Goal: Information Seeking & Learning: Learn about a topic

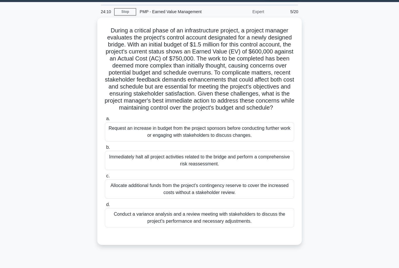
scroll to position [17, 0]
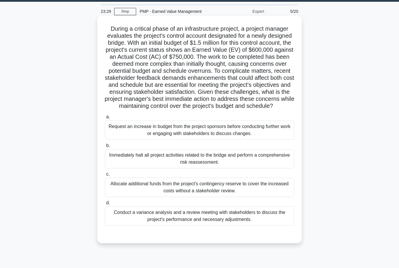
click at [227, 225] on div "Conduct a variance analysis and a review meeting with stakeholders to discuss t…" at bounding box center [199, 215] width 189 height 19
click at [105, 205] on input "d. Conduct a variance analysis and a review meeting with stakeholders to discus…" at bounding box center [105, 203] width 0 height 4
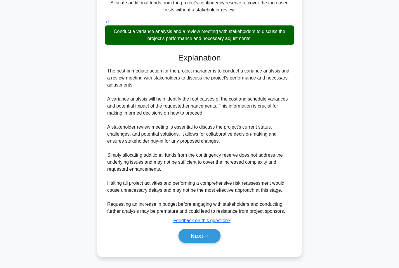
scroll to position [207, 0]
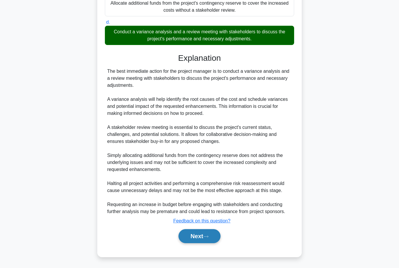
click at [209, 243] on button "Next" at bounding box center [199, 236] width 42 height 14
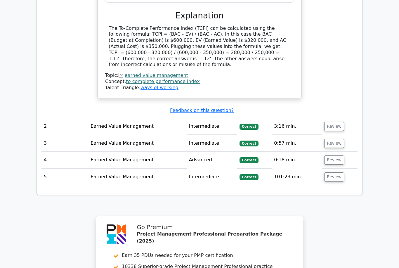
scroll to position [630, 0]
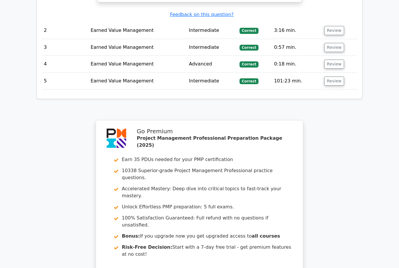
scroll to position [713, 0]
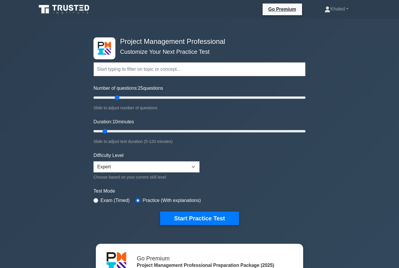
type input "25"
type input "40"
click at [120, 99] on input "Number of questions: 25 questions" at bounding box center [199, 97] width 212 height 7
click at [120, 99] on input "Number of questions: 30 questions" at bounding box center [199, 97] width 212 height 7
type input "20"
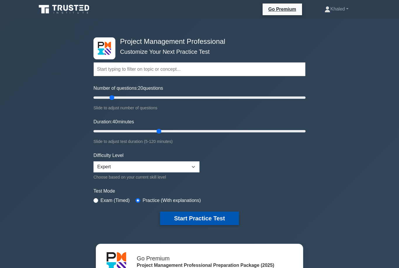
click at [206, 218] on button "Start Practice Test" at bounding box center [199, 217] width 79 height 13
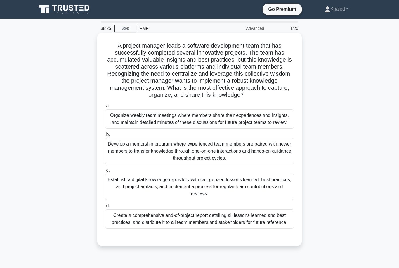
click at [253, 164] on div "Develop a mentorship program where experienced team members are paired with new…" at bounding box center [199, 151] width 189 height 26
click at [105, 136] on input "b. Develop a mentorship program where experienced team members are paired with …" at bounding box center [105, 135] width 0 height 4
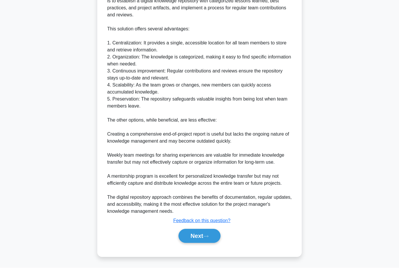
scroll to position [284, 0]
click at [202, 243] on button "Next" at bounding box center [199, 236] width 42 height 14
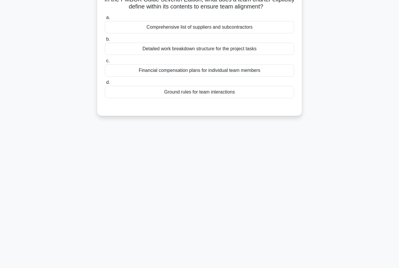
scroll to position [29, 0]
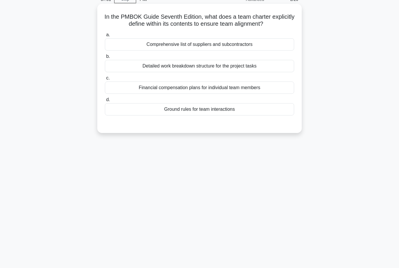
click at [256, 115] on div "Ground rules for team interactions" at bounding box center [199, 109] width 189 height 12
click at [105, 102] on input "d. Ground rules for team interactions" at bounding box center [105, 100] width 0 height 4
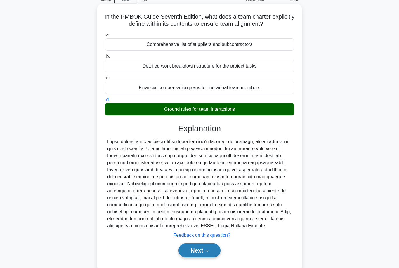
click at [203, 257] on button "Next" at bounding box center [199, 250] width 42 height 14
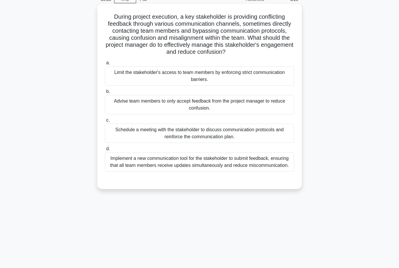
click at [215, 143] on div "Schedule a meeting with the stakeholder to discuss communication protocols and …" at bounding box center [199, 132] width 189 height 19
click at [105, 122] on input "c. Schedule a meeting with the stakeholder to discuss communication protocols a…" at bounding box center [105, 120] width 0 height 4
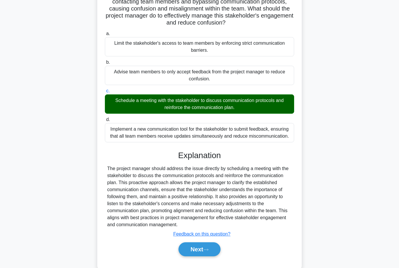
scroll to position [74, 0]
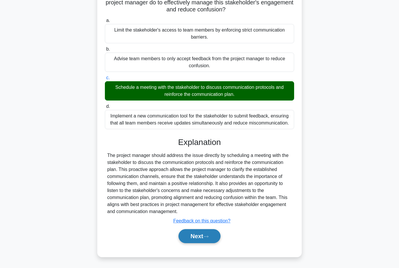
click at [199, 243] on button "Next" at bounding box center [199, 236] width 42 height 14
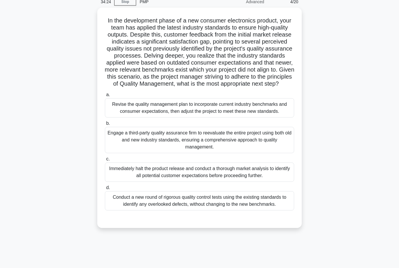
scroll to position [29, 0]
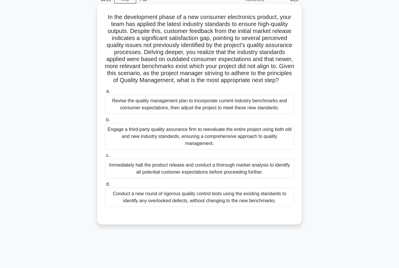
click at [222, 114] on div "Revise the quality management plan to incorporate current industry benchmarks a…" at bounding box center [199, 104] width 189 height 19
click at [105, 93] on input "a. Revise the quality management plan to incorporate current industry benchmark…" at bounding box center [105, 91] width 0 height 4
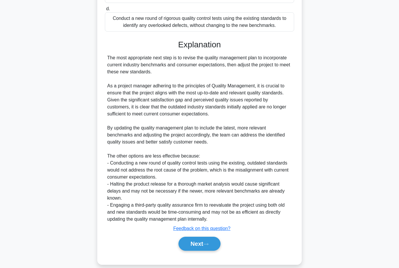
scroll to position [228, 0]
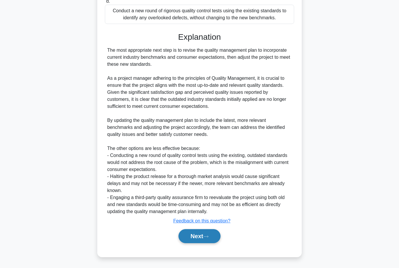
click at [203, 243] on button "Next" at bounding box center [199, 236] width 42 height 14
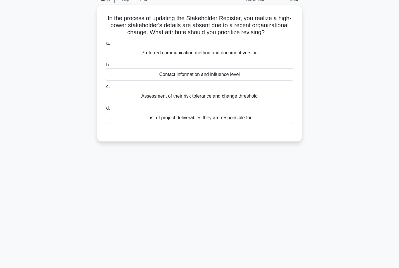
scroll to position [0, 0]
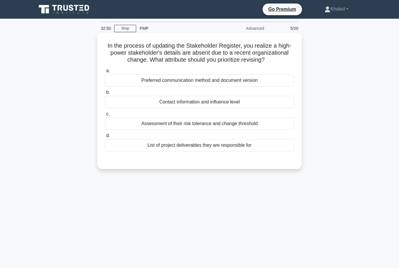
click at [248, 108] on div "Contact information and influence level" at bounding box center [199, 102] width 189 height 12
click at [105, 94] on input "b. Contact information and influence level" at bounding box center [105, 92] width 0 height 4
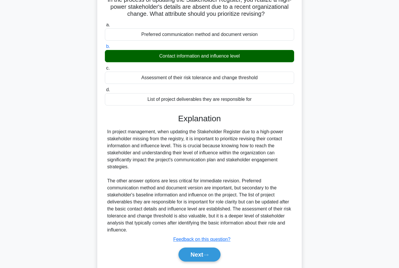
scroll to position [53, 0]
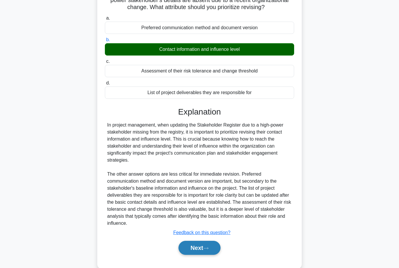
click at [202, 255] on button "Next" at bounding box center [199, 248] width 42 height 14
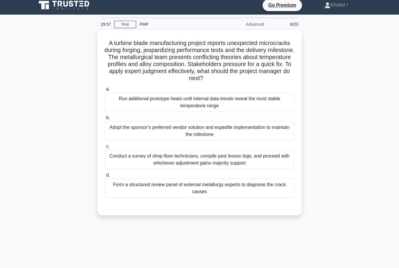
scroll to position [0, 0]
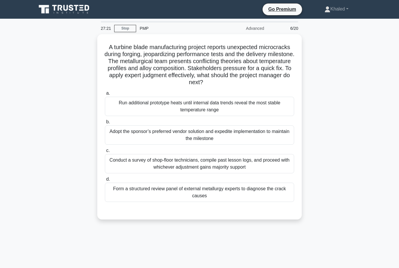
click at [310, 177] on div "A turbine blade manufacturing project reports unexpected microcracks during for…" at bounding box center [199, 130] width 333 height 192
click at [331, 127] on div "A turbine blade manufacturing project reports unexpected microcracks during for…" at bounding box center [199, 130] width 333 height 192
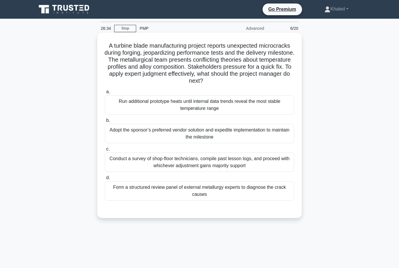
click at [197, 171] on div "Conduct a survey of shop-floor technicians, compile past lesson logs, and proce…" at bounding box center [199, 161] width 189 height 19
click at [105, 151] on input "c. Conduct a survey of shop-floor technicians, compile past lesson logs, and pr…" at bounding box center [105, 149] width 0 height 4
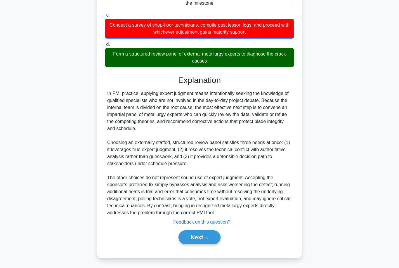
scroll to position [137, 0]
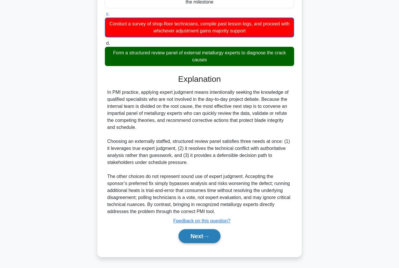
click at [211, 243] on button "Next" at bounding box center [199, 236] width 42 height 14
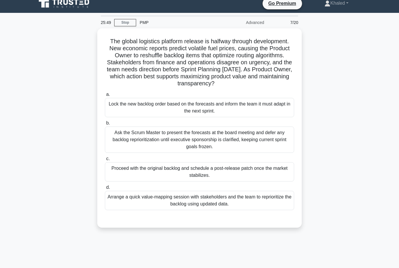
scroll to position [0, 0]
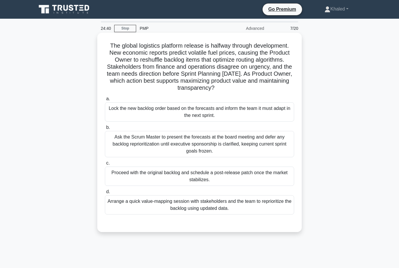
click at [240, 214] on div "Arrange a quick value-mapping session with stakeholders and the team to reprior…" at bounding box center [199, 204] width 189 height 19
click at [105, 194] on input "d. Arrange a quick value-mapping session with stakeholders and the team to repr…" at bounding box center [105, 192] width 0 height 4
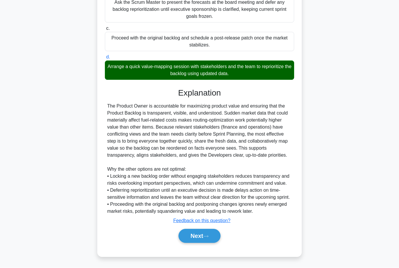
scroll to position [158, 0]
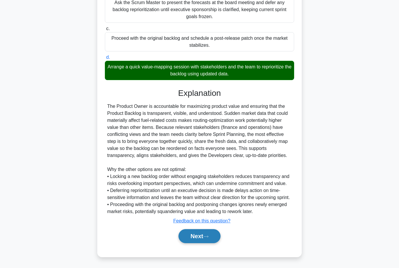
click at [205, 243] on button "Next" at bounding box center [199, 236] width 42 height 14
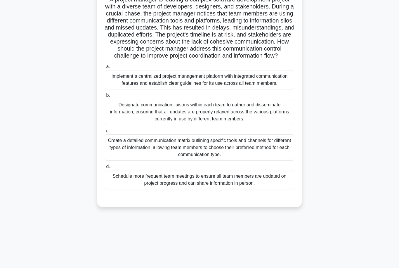
scroll to position [29, 0]
